Goal: Information Seeking & Learning: Learn about a topic

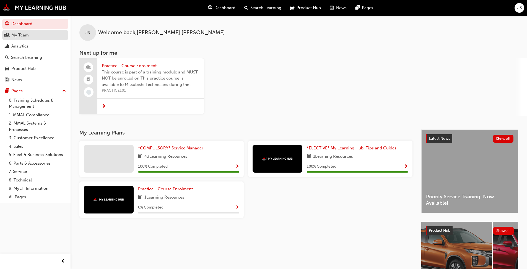
click at [20, 37] on div "My Team" at bounding box center [19, 35] width 17 height 6
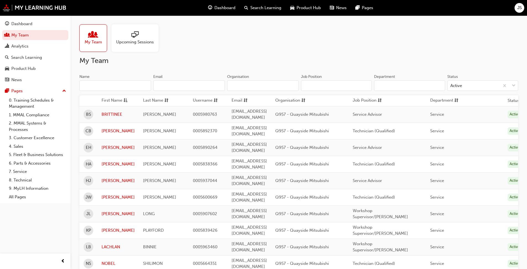
click at [101, 38] on div at bounding box center [93, 35] width 17 height 8
click at [22, 30] on button "Dashboard My Team Analytics Search Learning Product Hub News Pages" at bounding box center [35, 52] width 66 height 68
click at [23, 27] on div "Dashboard" at bounding box center [21, 24] width 21 height 6
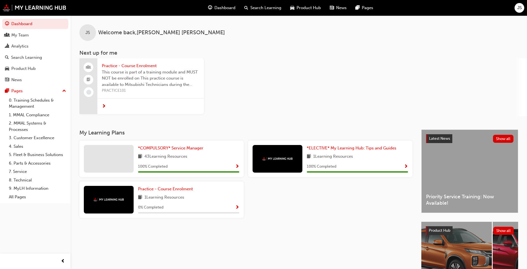
click at [137, 147] on div "*COMPULSORY* Service Manager 43 Learning Resources 100 % Completed" at bounding box center [161, 159] width 164 height 37
click at [144, 147] on span "*COMPULSORY* Service Manager" at bounding box center [170, 148] width 65 height 5
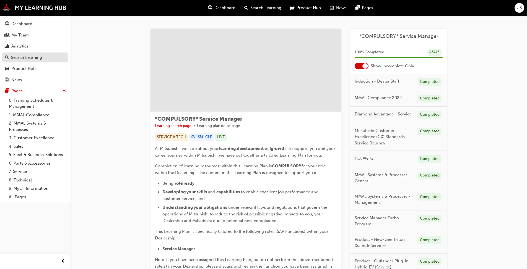
click at [28, 53] on link "Search Learning" at bounding box center [35, 58] width 66 height 10
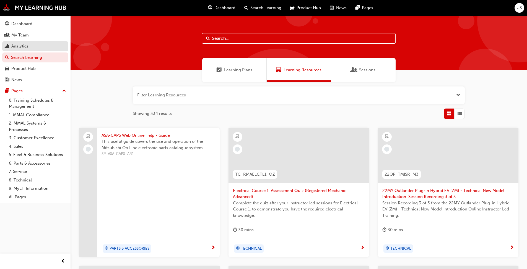
click at [28, 49] on div "Analytics" at bounding box center [19, 46] width 17 height 6
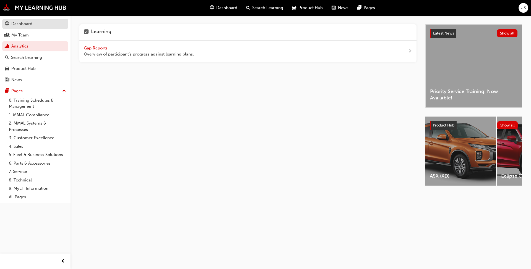
click at [24, 25] on div "Dashboard" at bounding box center [21, 24] width 21 height 6
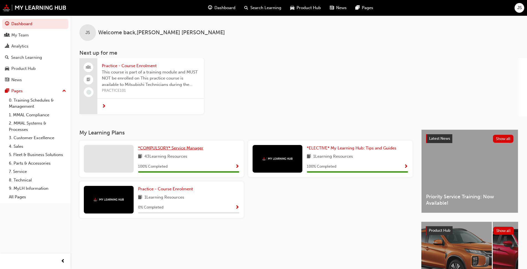
click at [160, 149] on span "*COMPULSORY* Service Manager" at bounding box center [170, 148] width 65 height 5
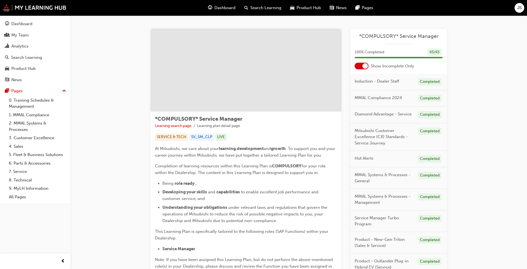
click at [402, 38] on span "*COMPULSORY* Service Manager" at bounding box center [399, 36] width 88 height 6
click at [395, 35] on span "*COMPULSORY* Service Manager" at bounding box center [399, 36] width 88 height 6
click at [440, 53] on div "43 / 43" at bounding box center [434, 52] width 14 height 7
click at [22, 199] on link "All Pages" at bounding box center [38, 197] width 62 height 9
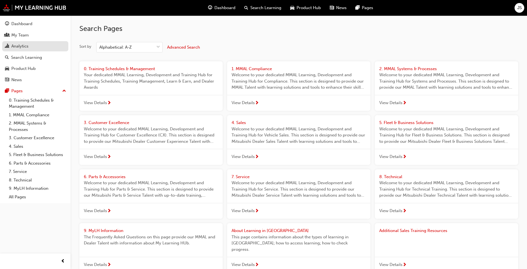
click at [24, 45] on div "Analytics" at bounding box center [19, 46] width 17 height 6
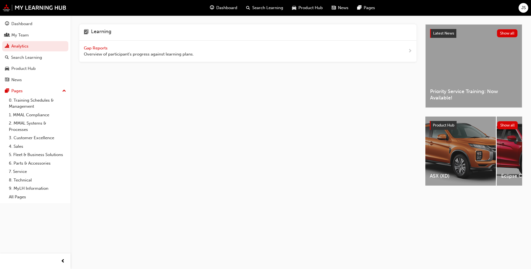
click at [96, 47] on span "Gap Reports" at bounding box center [96, 48] width 25 height 5
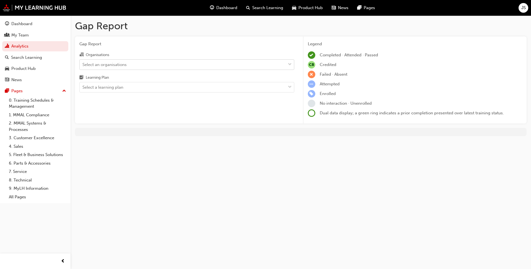
click at [130, 60] on div "Select an organisations" at bounding box center [183, 65] width 206 height 10
click at [83, 62] on input "Organisations Select an organisations" at bounding box center [82, 64] width 1 height 5
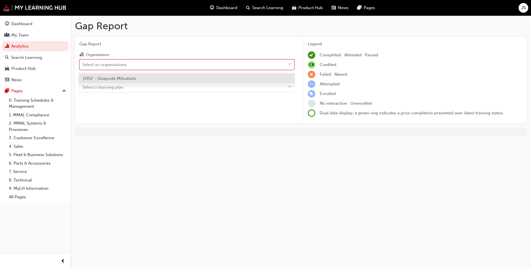
click at [126, 76] on span "Q957 - Quayside Mitsubishi" at bounding box center [110, 78] width 54 height 5
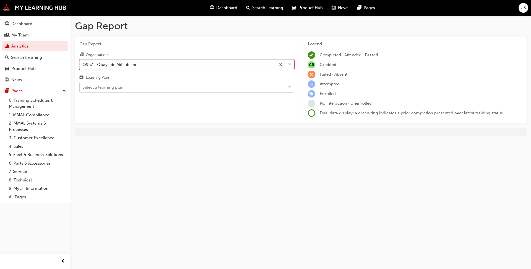
click at [126, 84] on div "Select a learning plan" at bounding box center [183, 88] width 206 height 10
click at [83, 85] on input "Learning Plan Select a learning plan" at bounding box center [82, 87] width 1 height 5
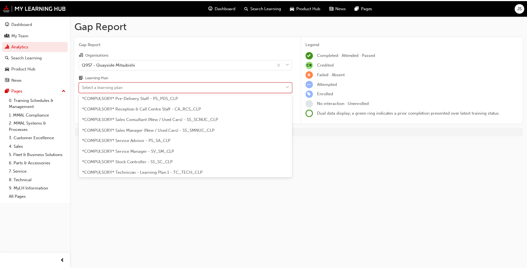
scroll to position [166, 0]
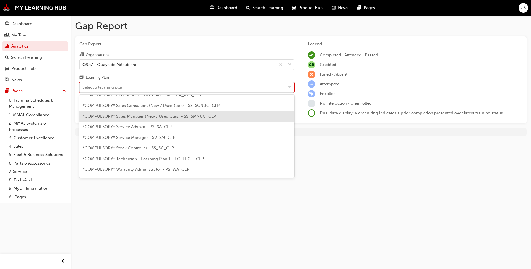
click at [143, 113] on div "*COMPULSORY* Sales Manager (New / Used Cars) - SS_SMNUC_CLP" at bounding box center [186, 116] width 215 height 11
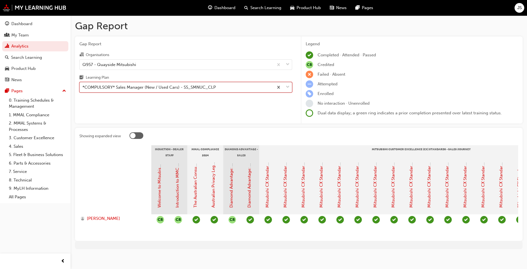
click at [144, 90] on div "*COMPULSORY* Sales Manager (New / Used Cars) - SS_SMNUC_CLP" at bounding box center [148, 87] width 133 height 6
click at [83, 90] on input "Learning Plan option *COMPULSORY* Sales Manager (New / Used Cars) - SS_SMNUC_CL…" at bounding box center [82, 87] width 1 height 5
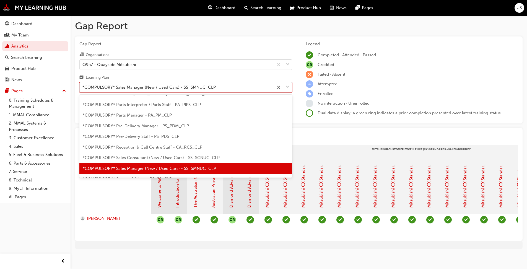
scroll to position [141, 0]
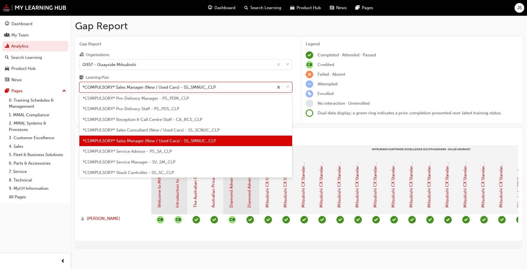
click at [141, 163] on span "*COMPULSORY* Service Manager - SV_SM_CLP" at bounding box center [129, 162] width 93 height 5
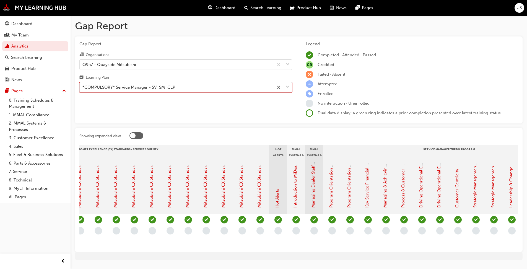
scroll to position [0, 306]
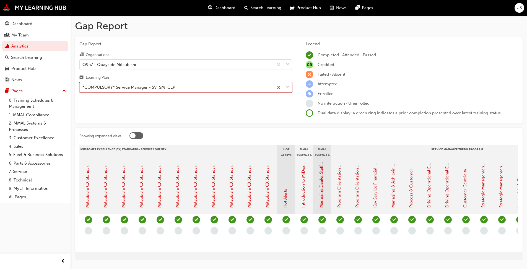
click at [321, 199] on link "Managing Dealer Staff SAP Records" at bounding box center [321, 174] width 5 height 67
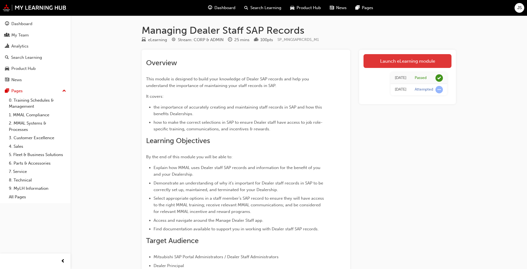
click at [407, 61] on link "Launch eLearning module" at bounding box center [408, 61] width 88 height 14
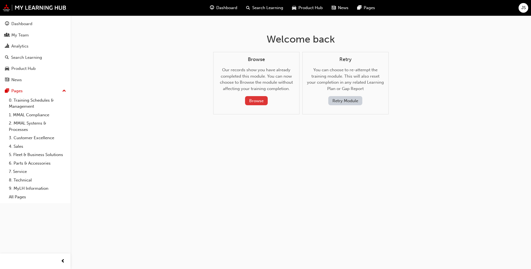
click at [257, 103] on button "Browse" at bounding box center [256, 100] width 23 height 9
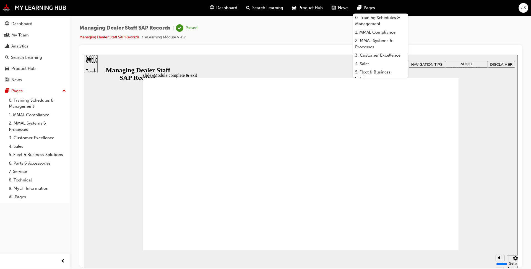
click at [443, 259] on section "pause replay Show captions (Ctrl+Alt+C) Playback speed Playback Speed 2 1.75" at bounding box center [301, 259] width 434 height 18
click at [493, 207] on div "slide: Module complete & exit Rectangle 1 Group 1 stop-btn.png Click STOP to c…" at bounding box center [301, 162] width 434 height 214
click at [226, 68] on div "slide: Module complete & exit Rectangle 1 Group 1 stop-btn.png Click STOP to c…" at bounding box center [301, 162] width 434 height 214
click at [94, 64] on div "Sidebar Toggle" at bounding box center [90, 65] width 9 height 33
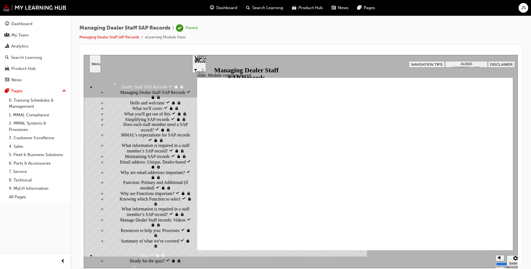
click at [136, 92] on span "Managing Dealer Staff SAP Records visited" at bounding box center [155, 94] width 71 height 10
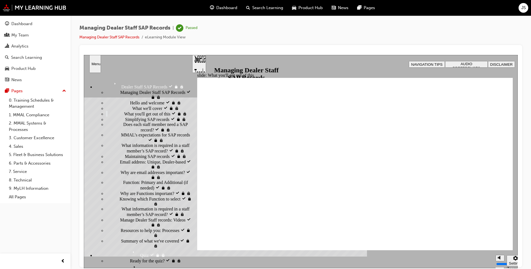
drag, startPoint x: 253, startPoint y: 136, endPoint x: 293, endPoint y: 133, distance: 40.5
